Goal: Transaction & Acquisition: Book appointment/travel/reservation

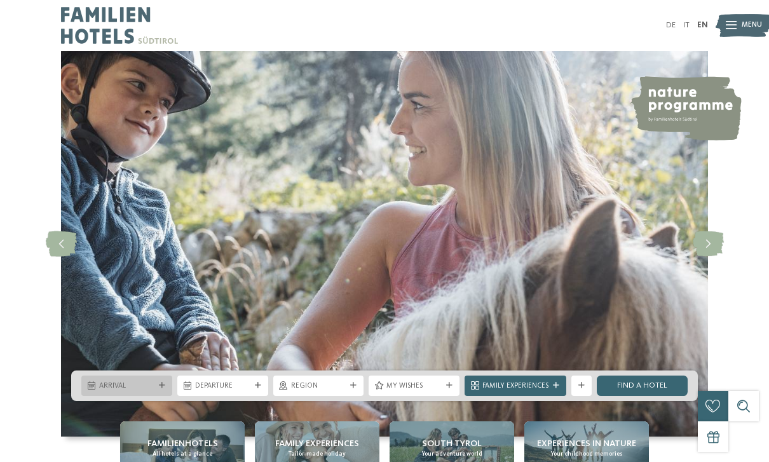
click at [132, 391] on span "Arrival" at bounding box center [126, 386] width 55 height 10
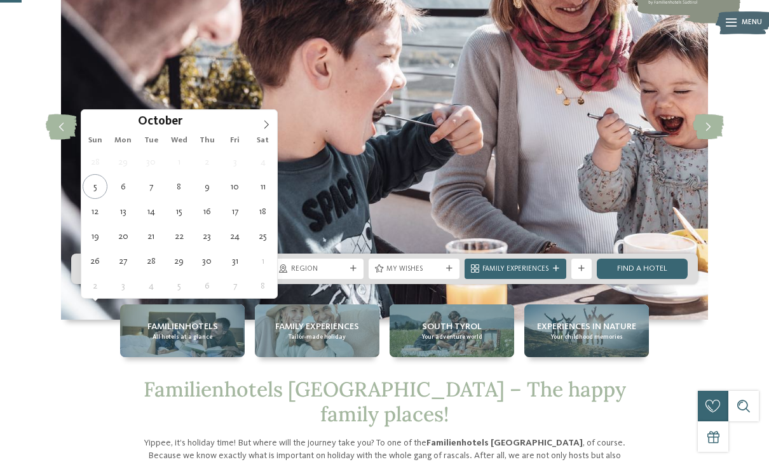
scroll to position [102, 0]
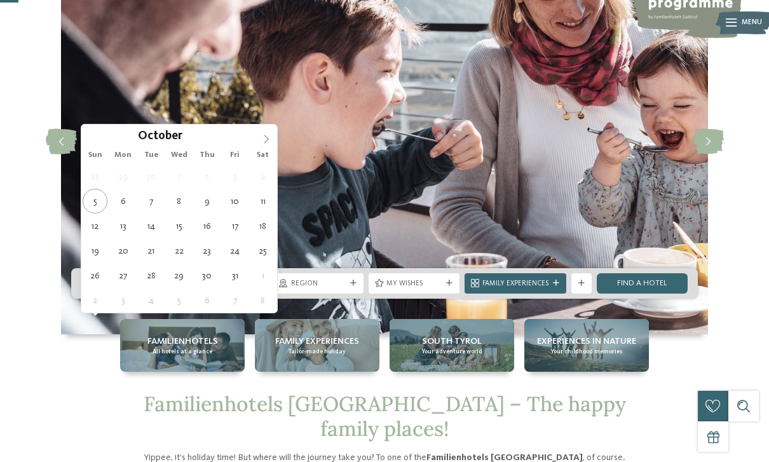
click at [276, 141] on span at bounding box center [266, 136] width 22 height 22
click at [272, 137] on span at bounding box center [266, 136] width 22 height 22
type div "[DATE]"
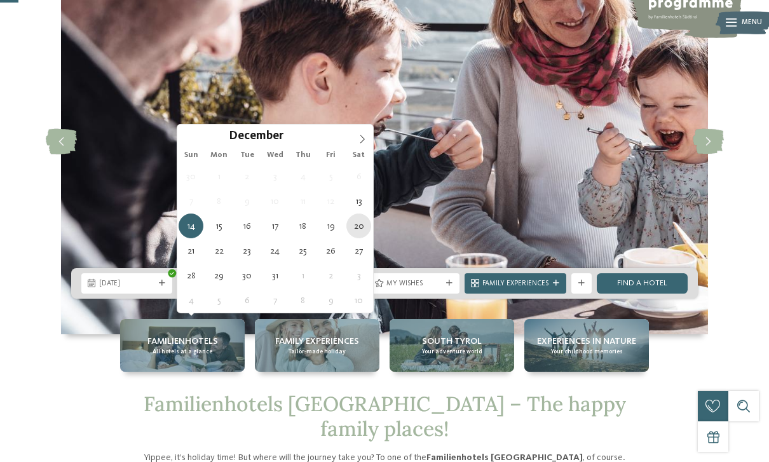
type div "[DATE]"
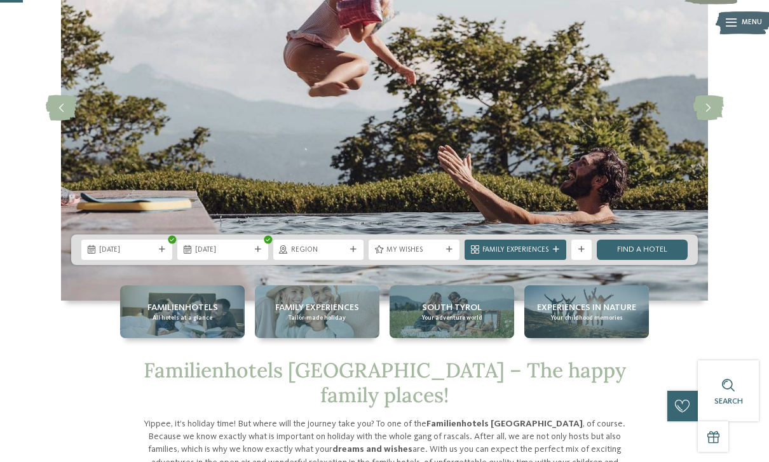
scroll to position [137, 0]
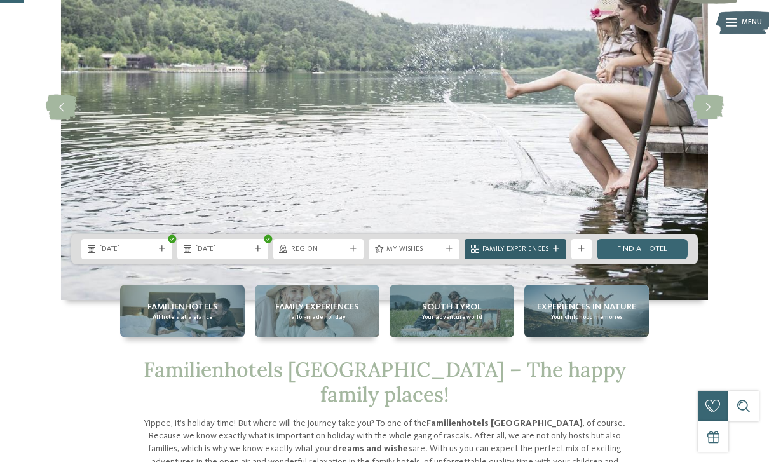
click at [533, 255] on span "Family Experiences" at bounding box center [515, 250] width 66 height 10
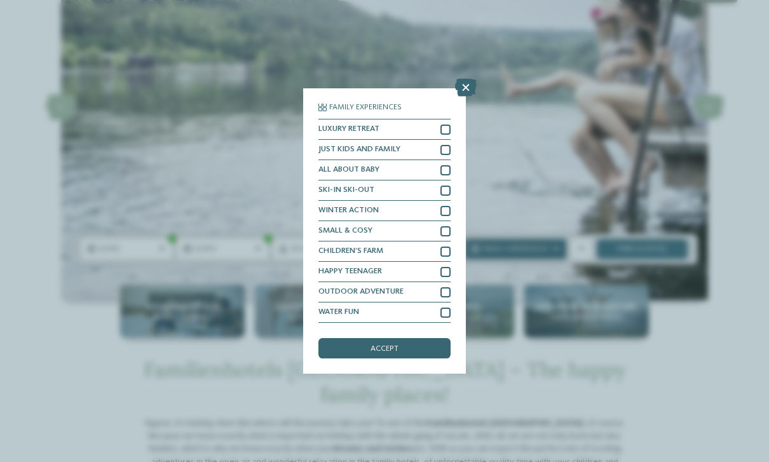
scroll to position [27, 0]
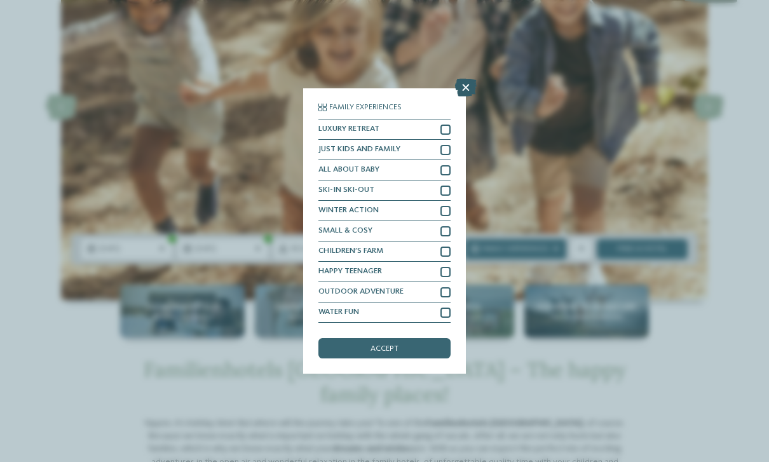
click at [466, 79] on icon at bounding box center [466, 88] width 22 height 18
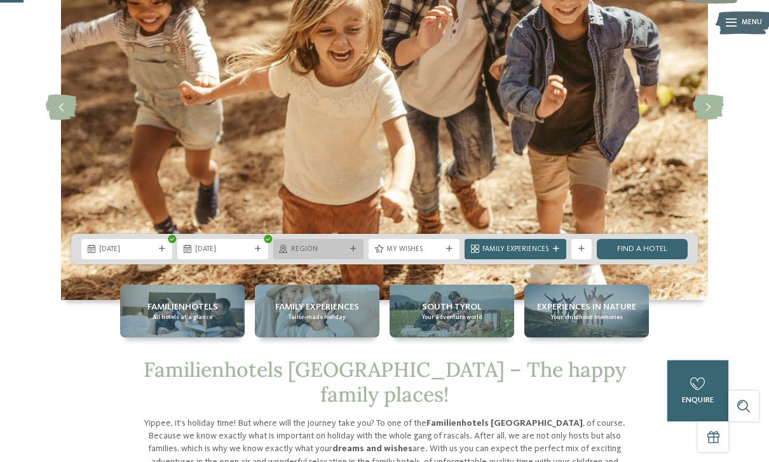
click at [332, 255] on span "Region" at bounding box center [318, 250] width 55 height 10
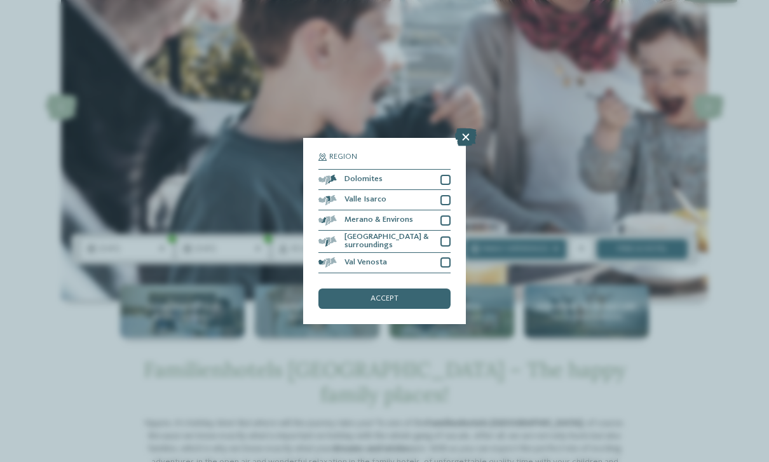
click at [467, 128] on icon at bounding box center [466, 137] width 22 height 18
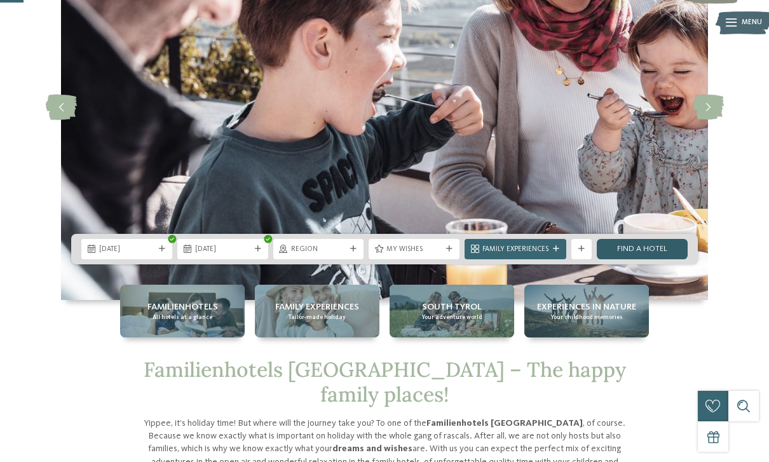
click at [653, 259] on link "Find a hotel" at bounding box center [642, 249] width 91 height 20
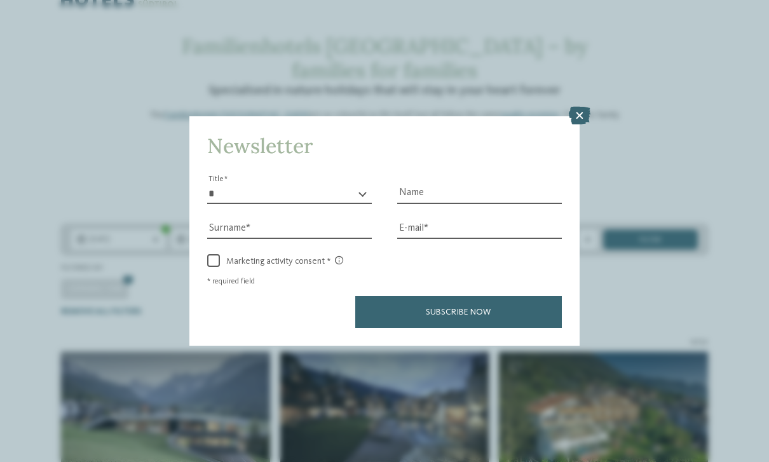
scroll to position [41, 0]
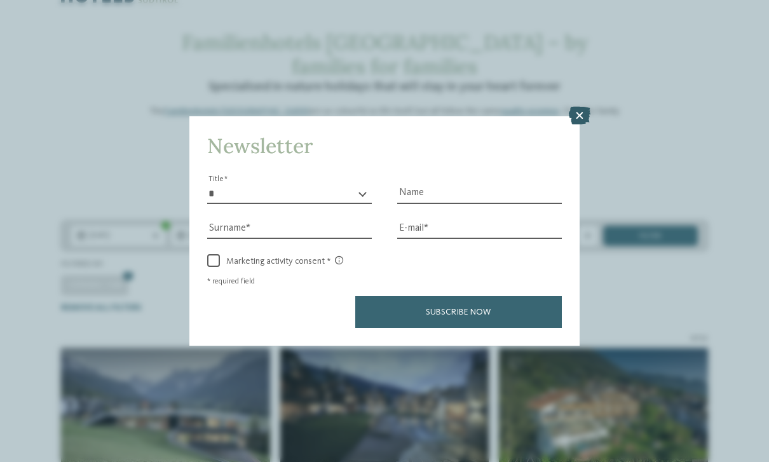
click at [577, 107] on icon at bounding box center [580, 116] width 22 height 18
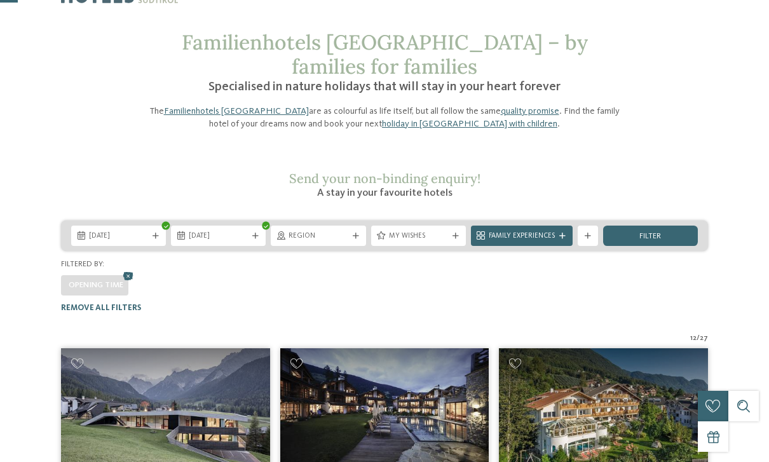
click at [428, 439] on img at bounding box center [384, 407] width 209 height 118
